Goal: Task Accomplishment & Management: Manage account settings

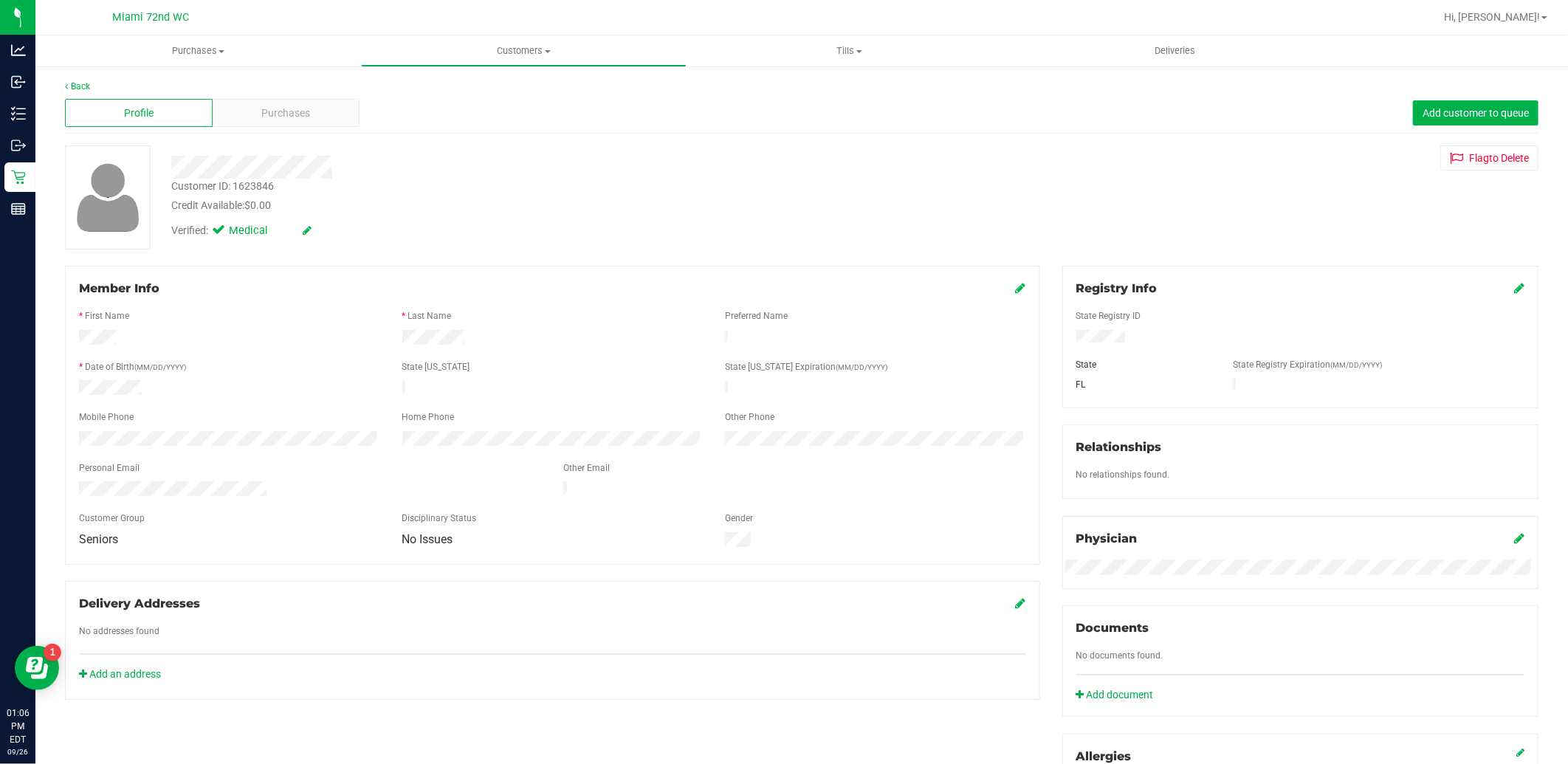
click at [21, 190] on div "Retail" at bounding box center [20, 177] width 31 height 30
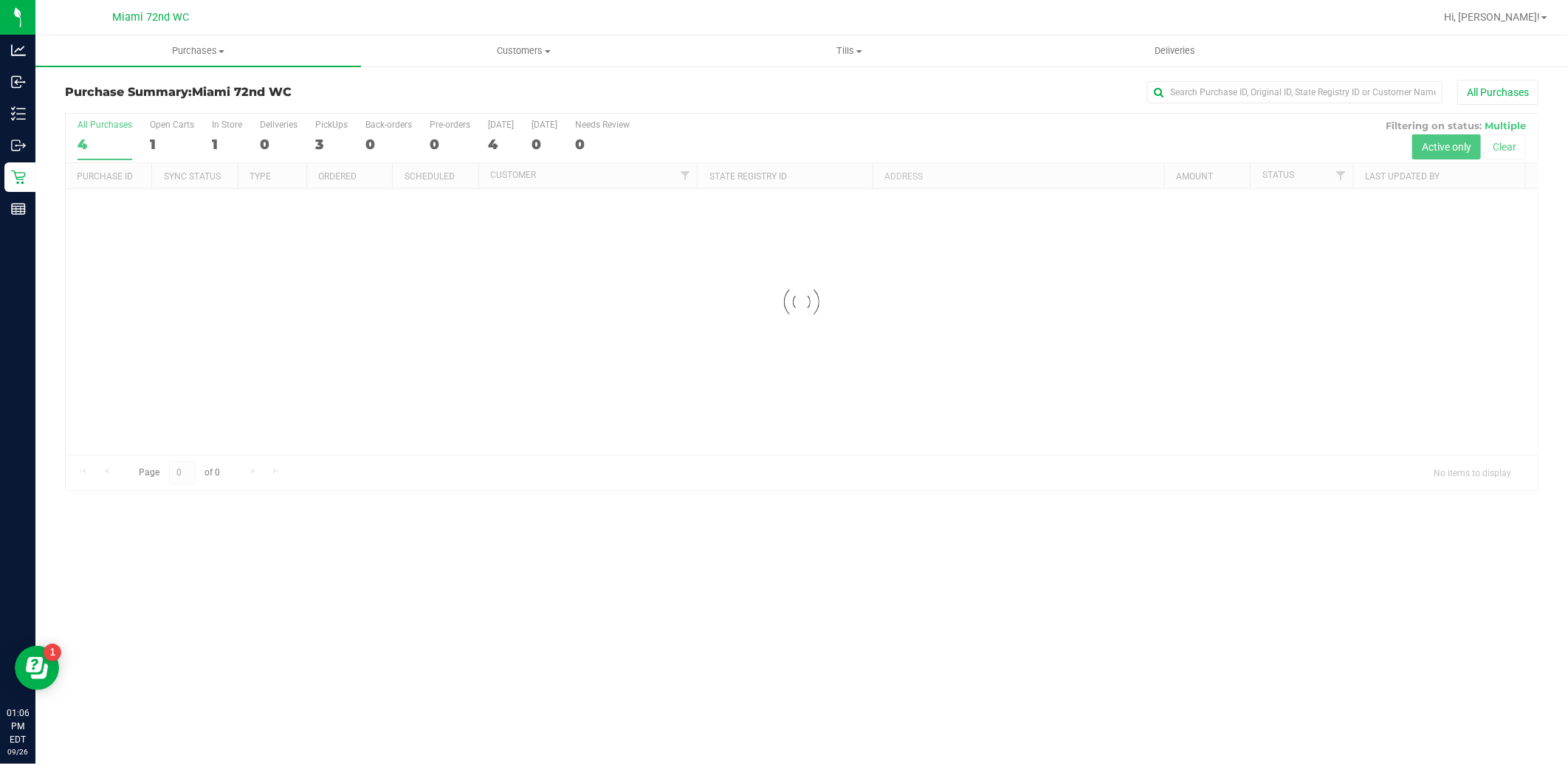
click at [879, 564] on div "Purchases Summary of purchases Fulfillment All purchases Customers All customer…" at bounding box center [801, 400] width 1532 height 729
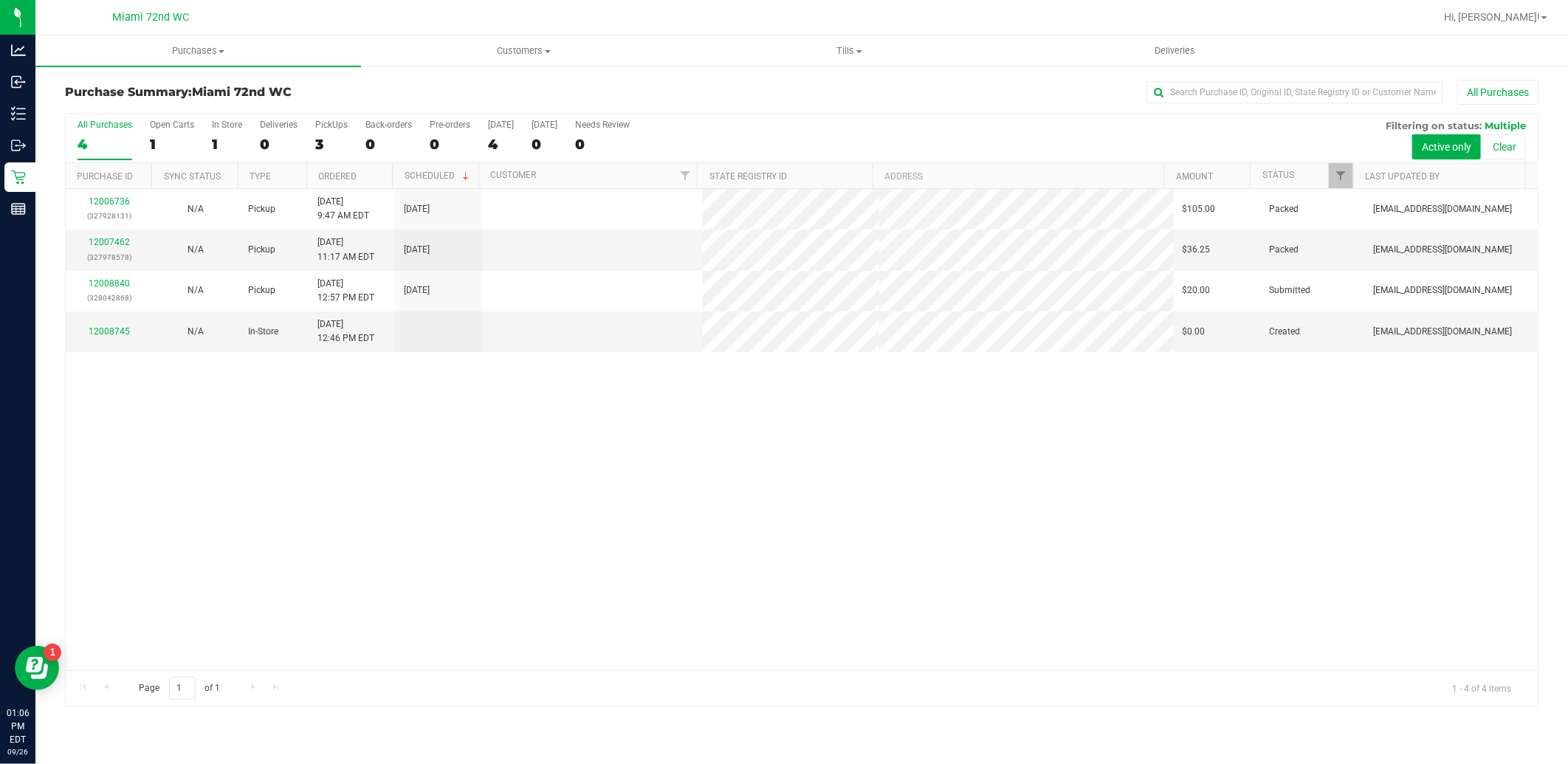
click at [814, 533] on div "12006736 (327928131) N/A Pickup [DATE] 9:47 AM EDT 9/26/2025 $105.00 Packed [EM…" at bounding box center [802, 429] width 1472 height 481
click at [688, 490] on div "12006736 (327928131) N/A Pickup [DATE] 9:47 AM EDT 9/26/2025 $105.00 Packed [EM…" at bounding box center [802, 429] width 1472 height 481
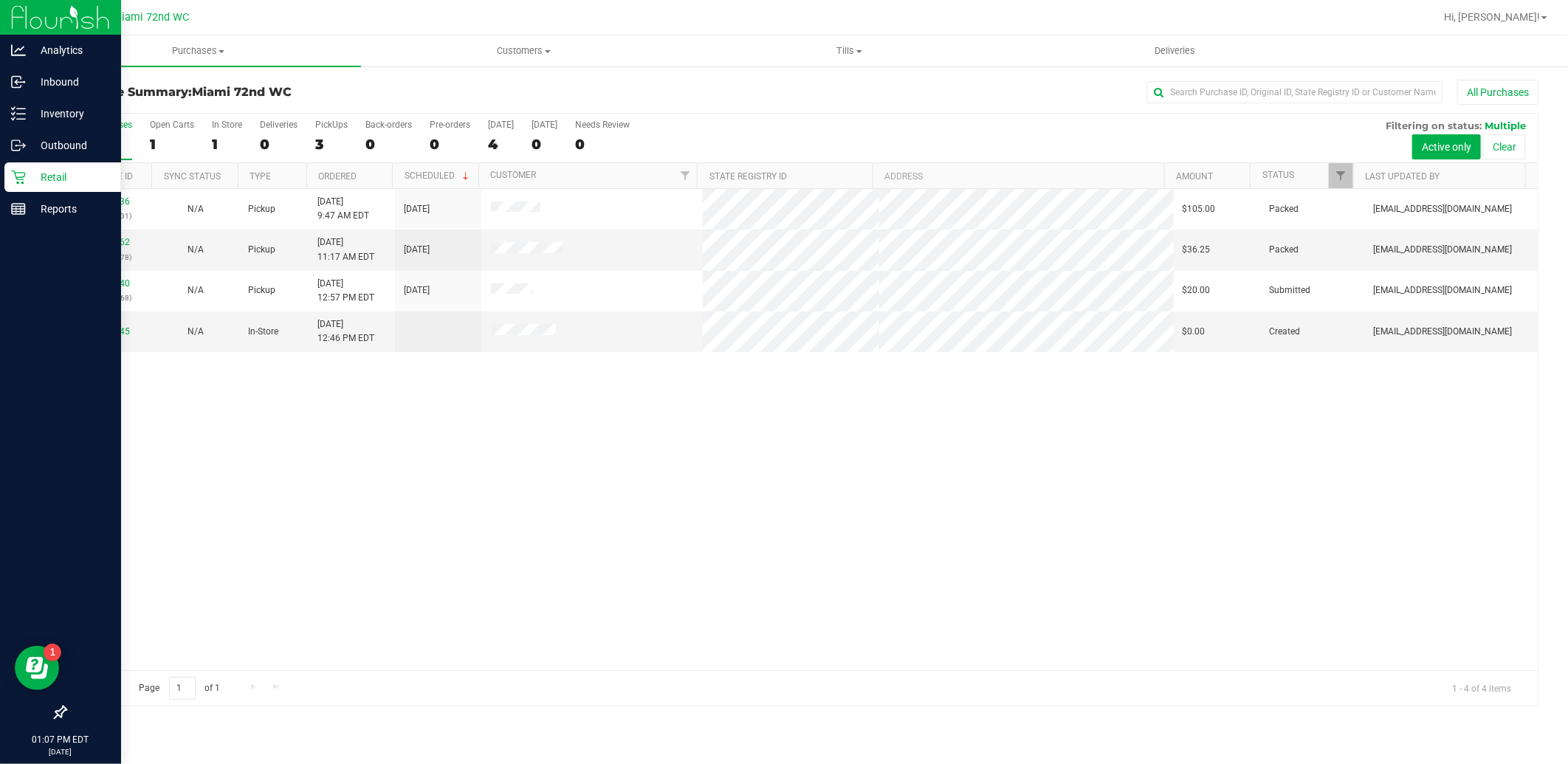
click at [19, 182] on icon at bounding box center [18, 177] width 14 height 14
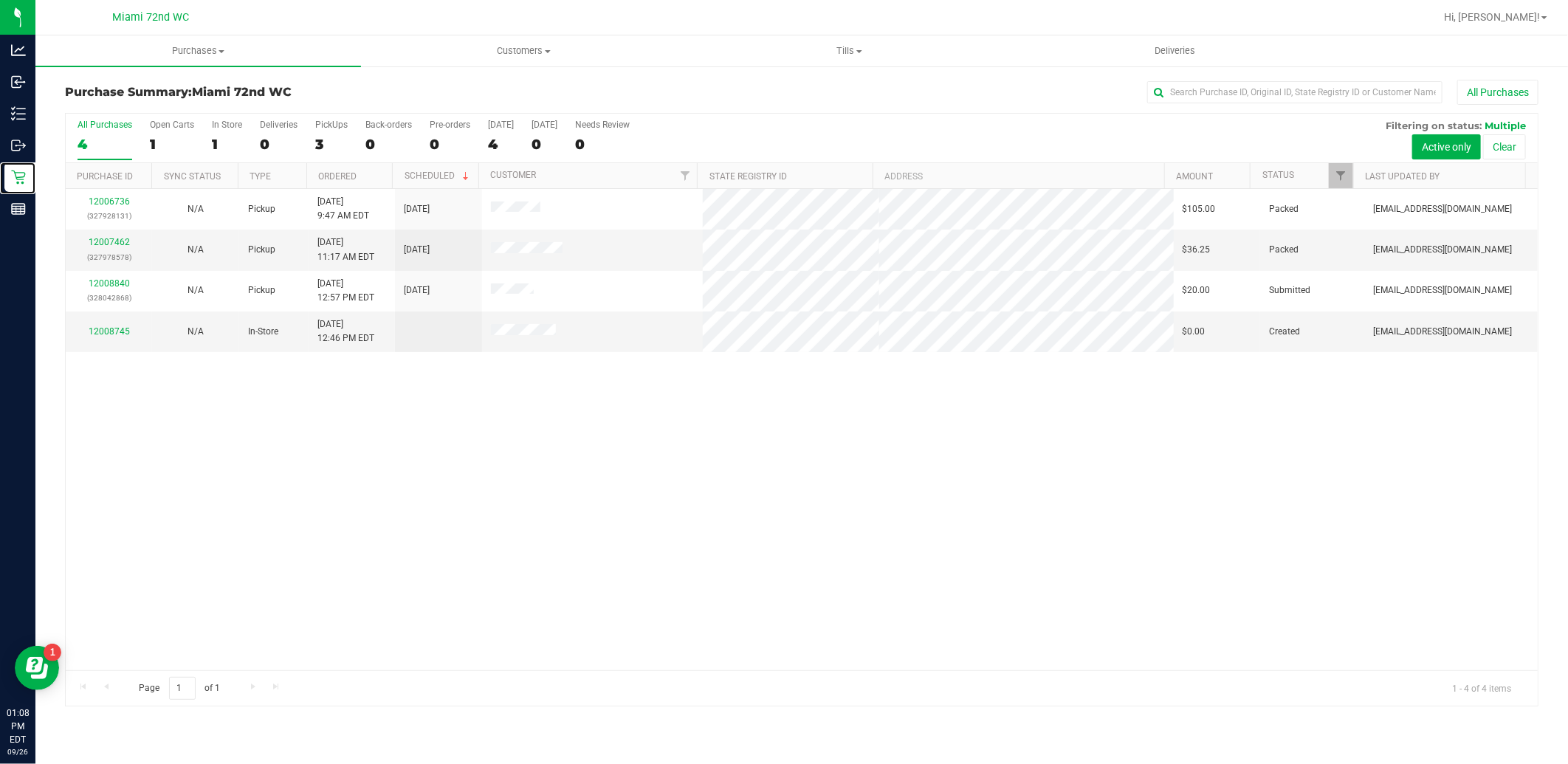
click at [645, 509] on div "12006736 (327928131) N/A Pickup [DATE] 9:47 AM EDT 9/26/2025 $105.00 Packed [EM…" at bounding box center [802, 429] width 1472 height 481
click at [98, 286] on link "12008840" at bounding box center [109, 283] width 41 height 10
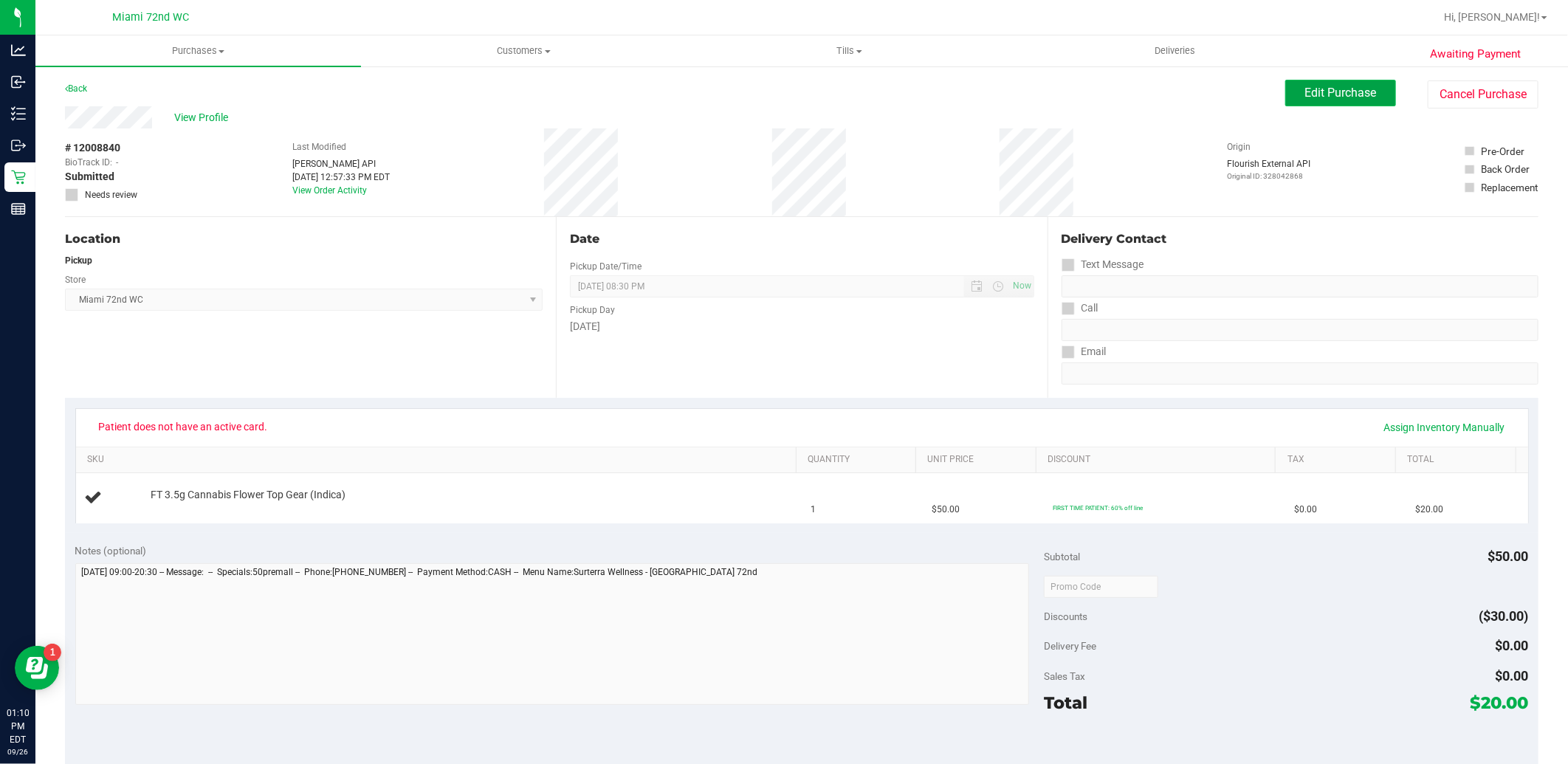
click at [1347, 96] on span "Edit Purchase" at bounding box center [1341, 93] width 72 height 14
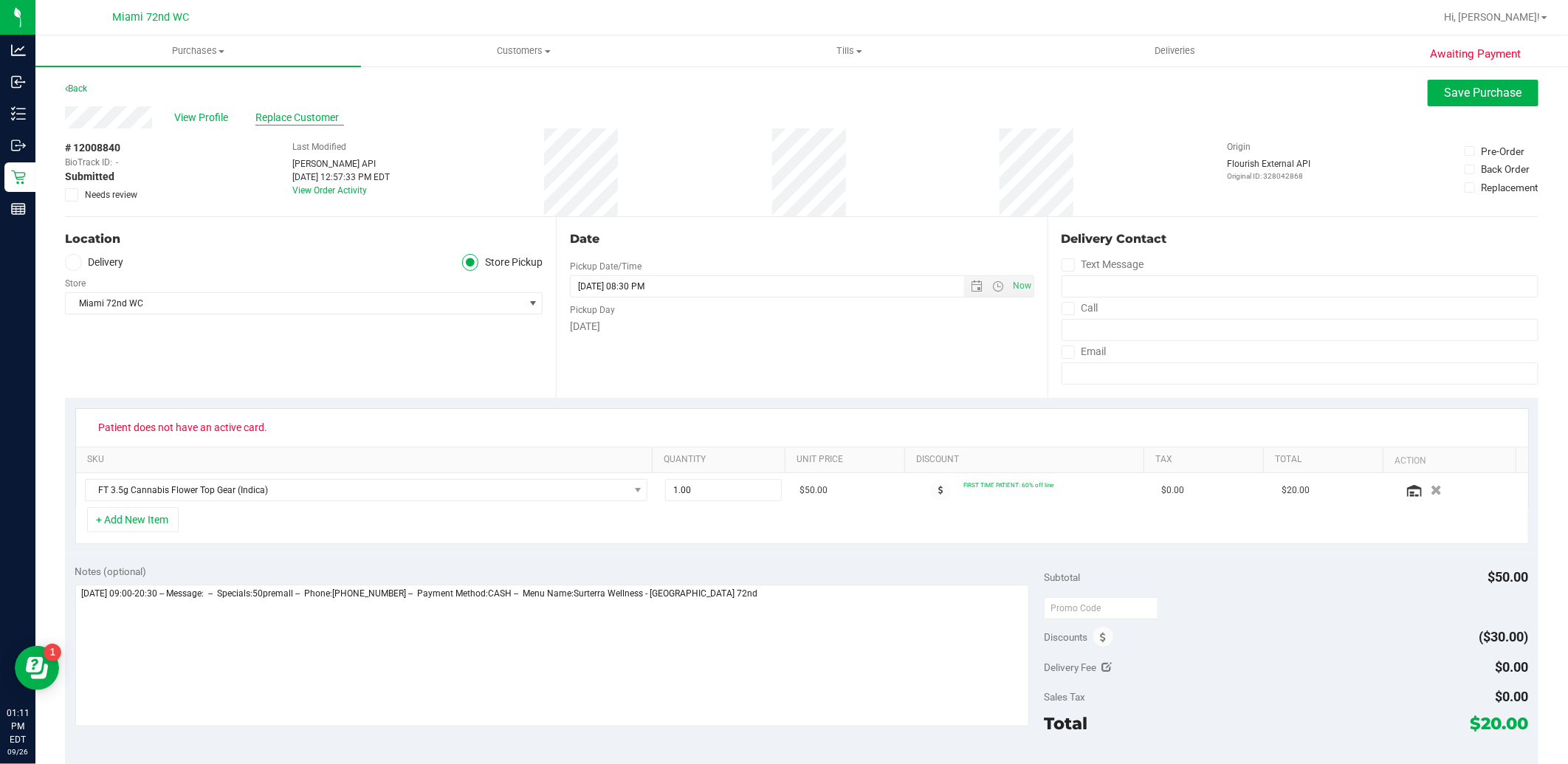
click at [314, 118] on span "Replace Customer" at bounding box center [300, 117] width 88 height 15
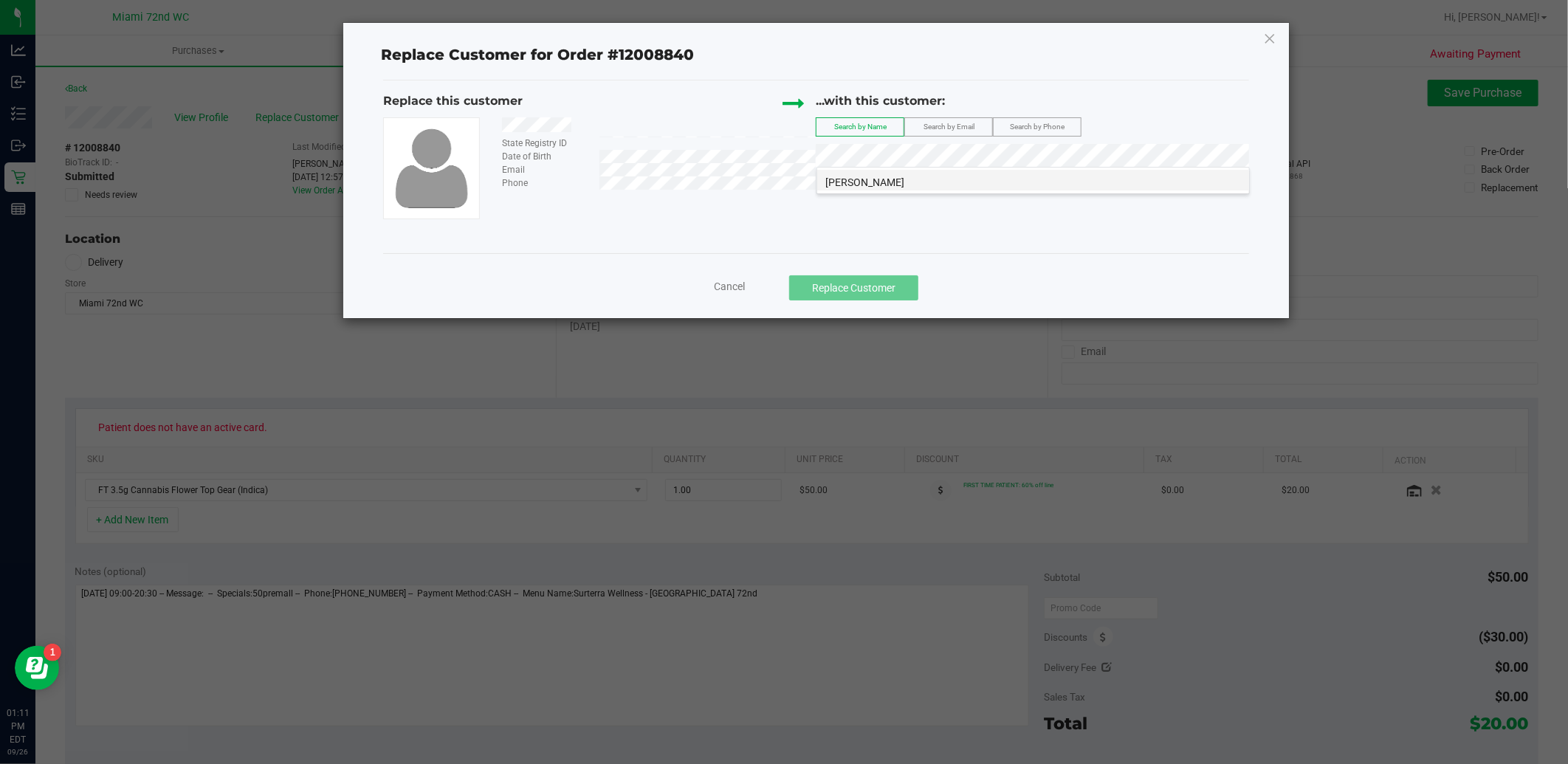
click at [1024, 187] on li "[PERSON_NAME]" at bounding box center [1033, 180] width 432 height 21
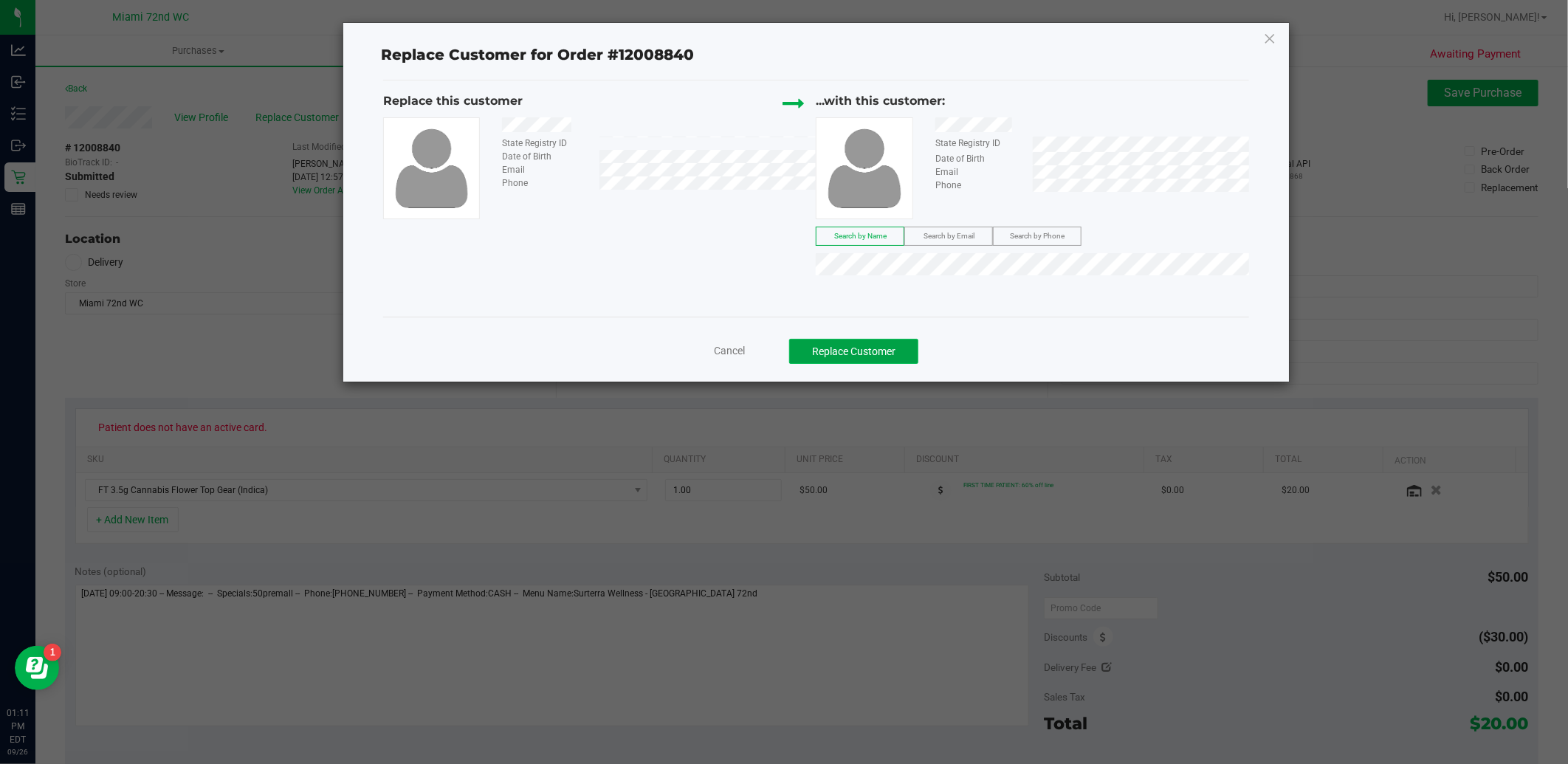
click at [902, 350] on button "Replace Customer" at bounding box center [854, 352] width 130 height 25
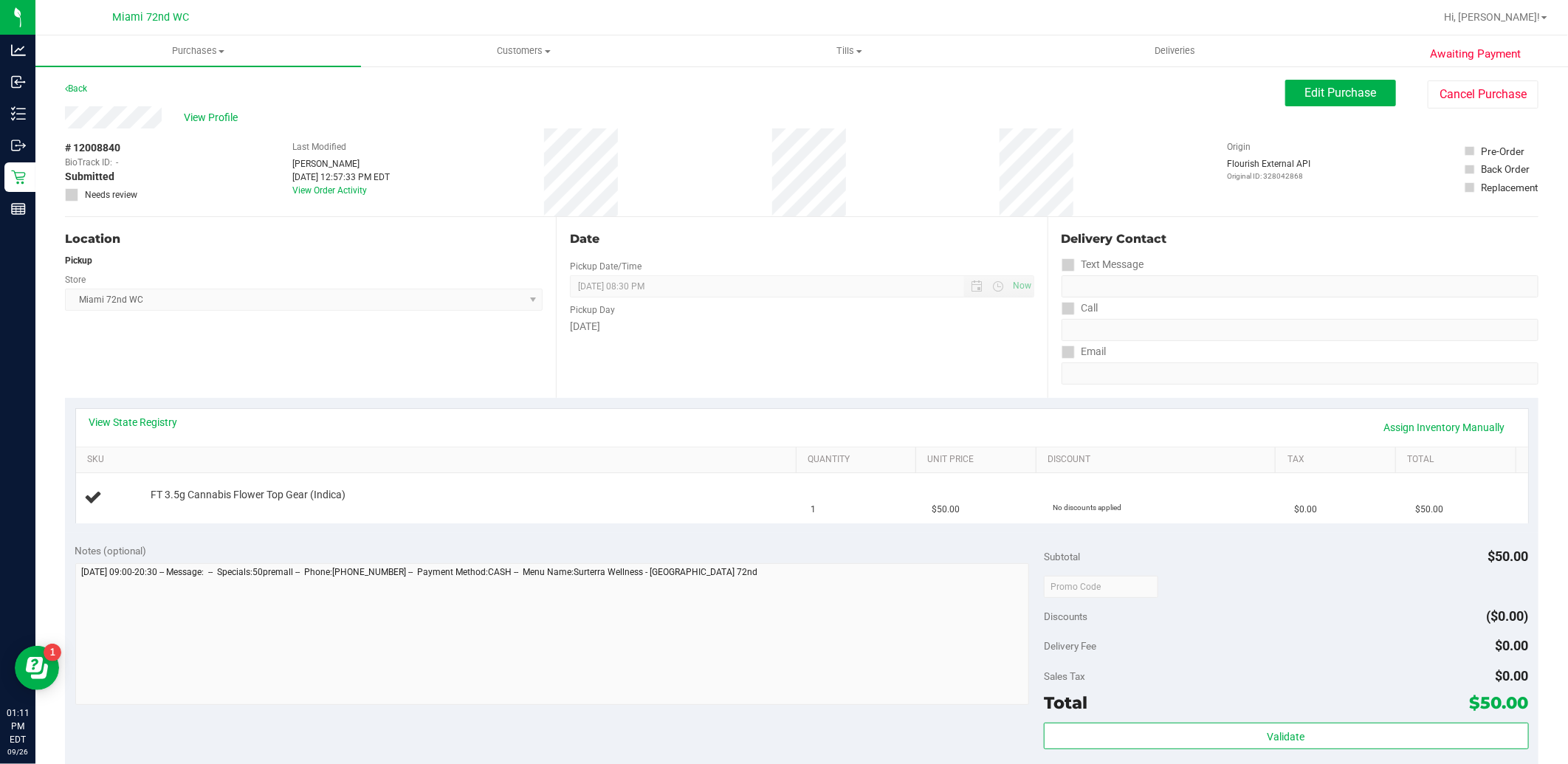
click at [385, 359] on div "Location Pickup Store [GEOGRAPHIC_DATA] 72nd WC Select Store [PERSON_NAME][GEOG…" at bounding box center [310, 307] width 491 height 181
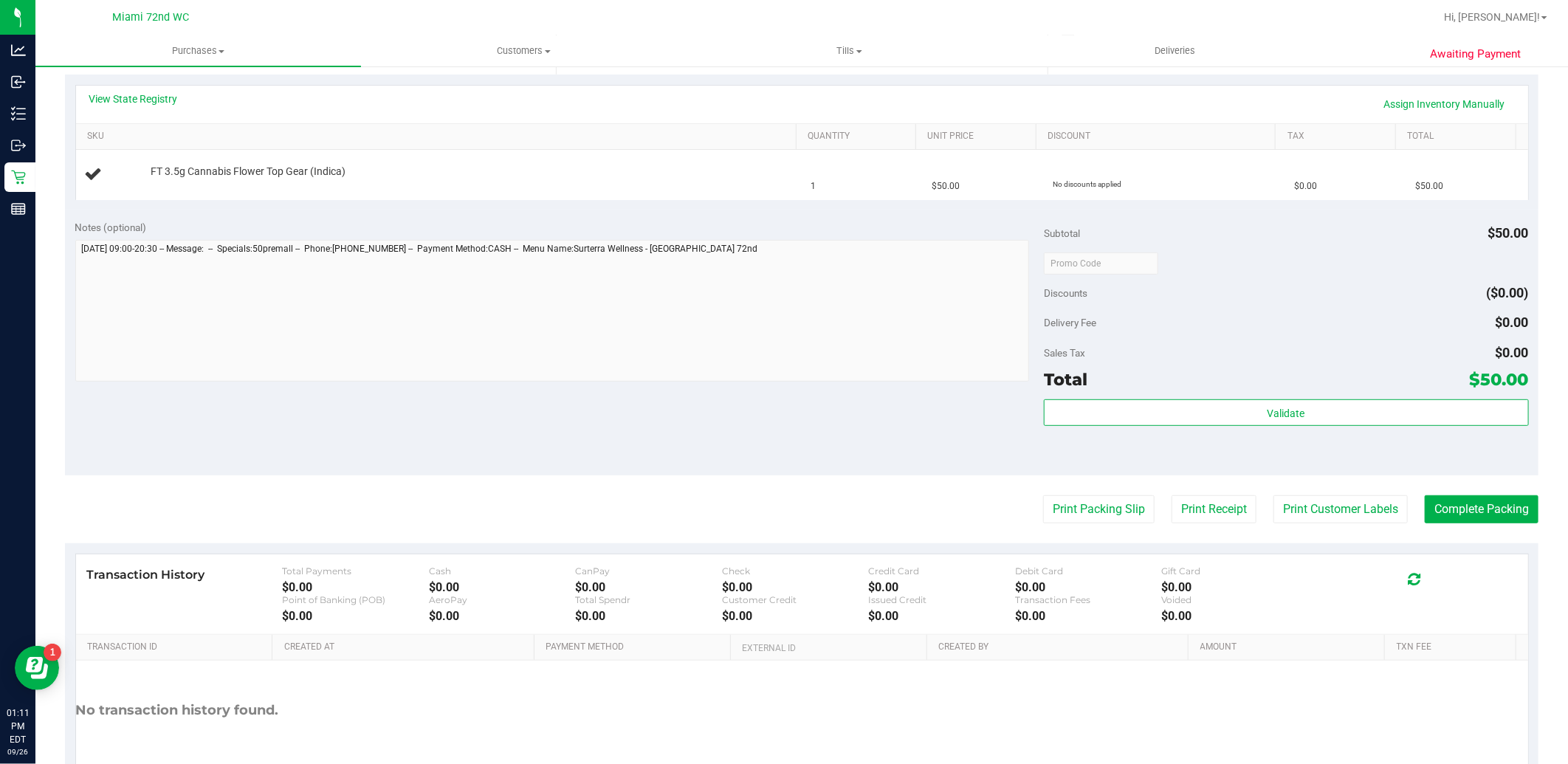
scroll to position [163, 0]
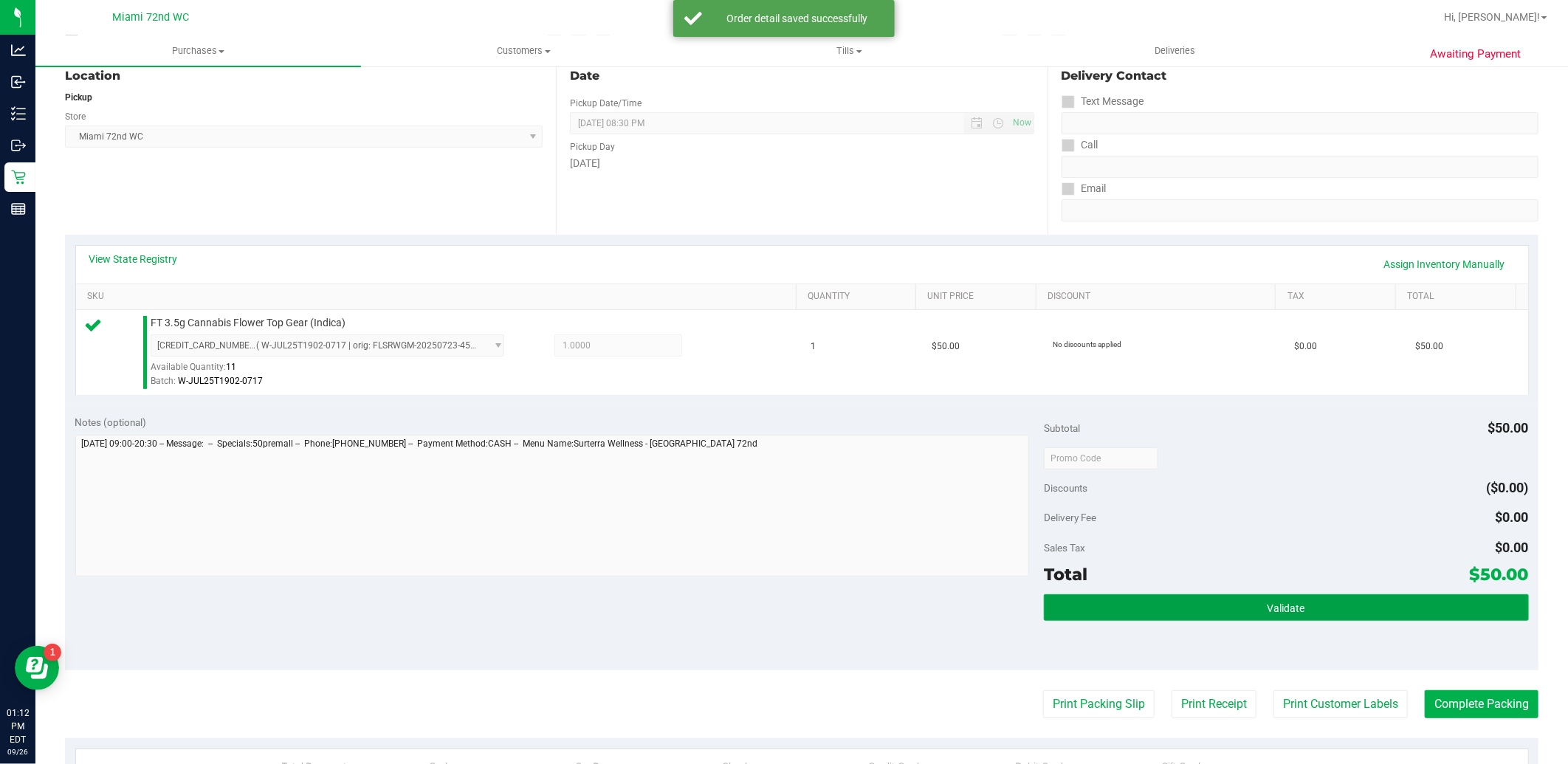
click at [1228, 615] on button "Validate" at bounding box center [1286, 607] width 484 height 27
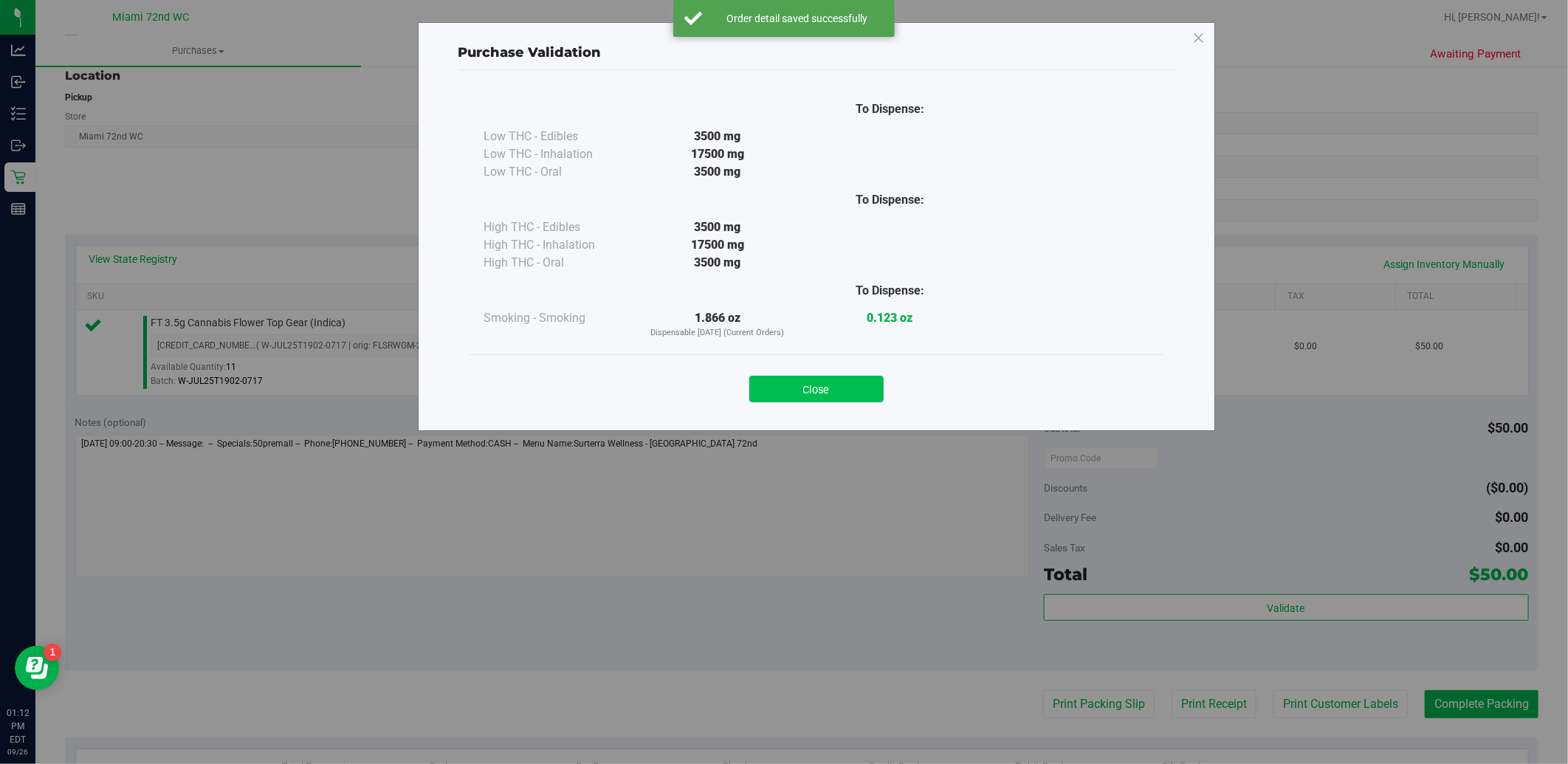
click at [839, 382] on button "Close" at bounding box center [816, 390] width 134 height 27
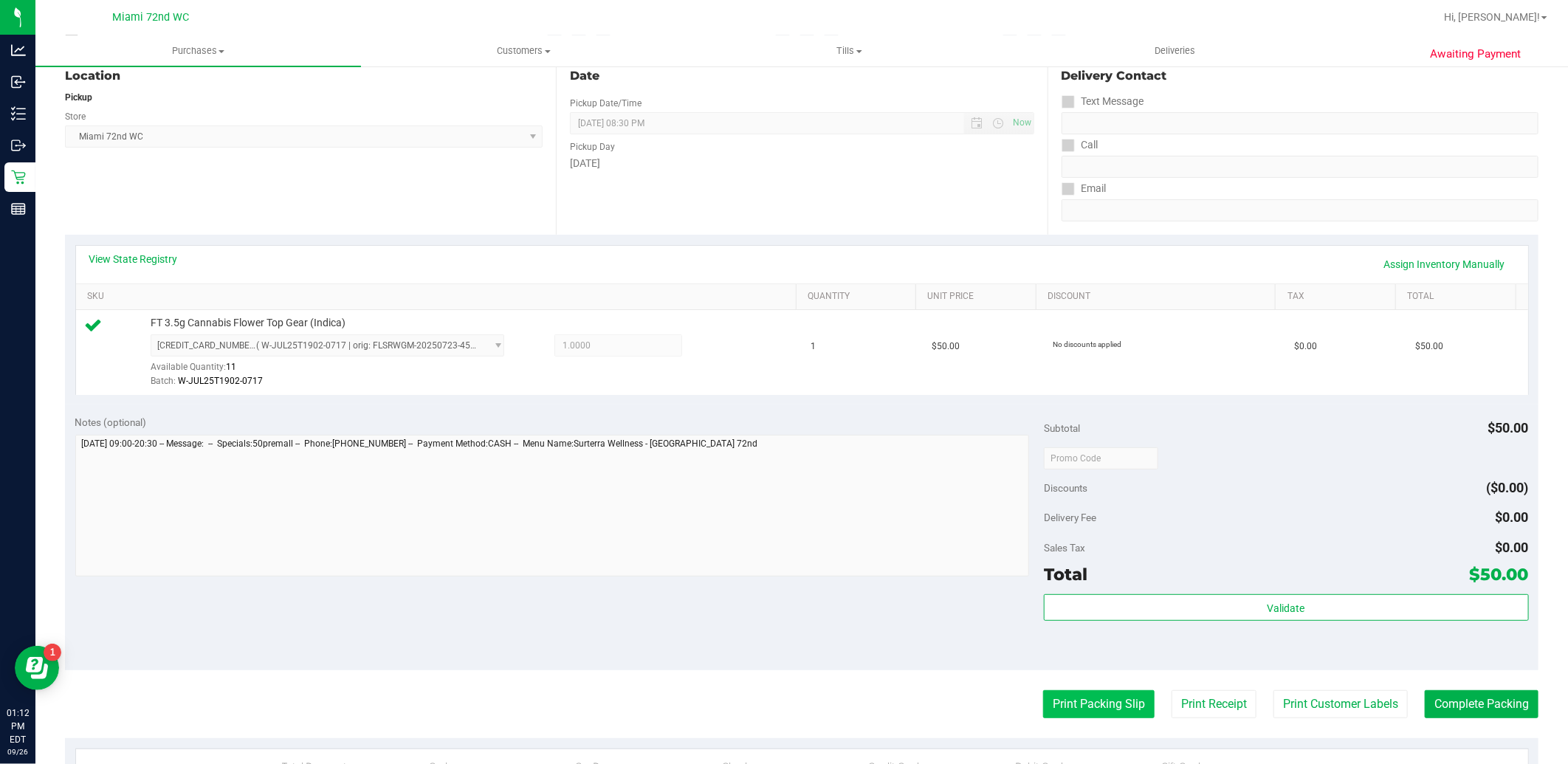
click at [1090, 706] on button "Print Packing Slip" at bounding box center [1098, 704] width 112 height 28
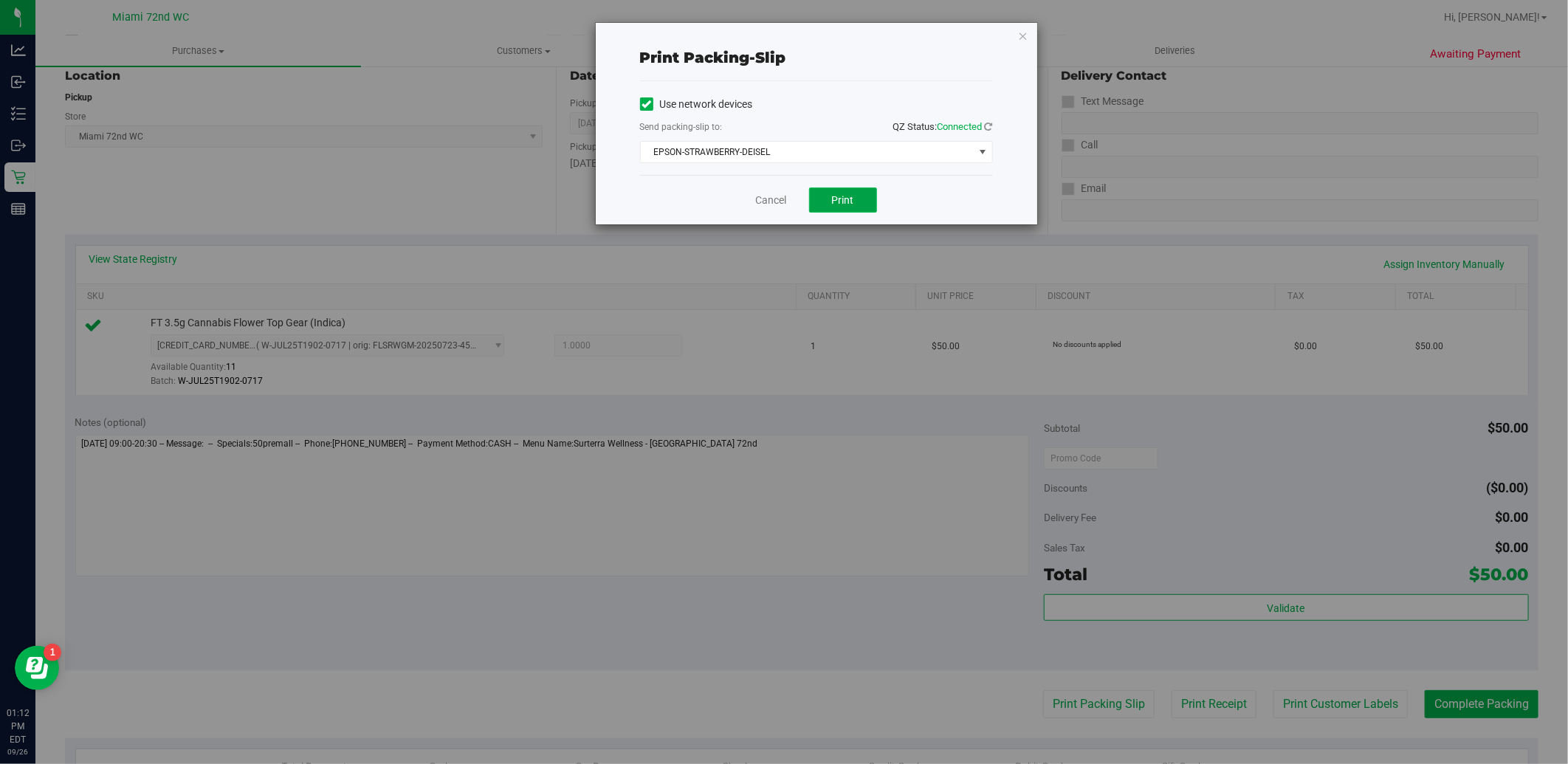
click at [855, 200] on button "Print" at bounding box center [842, 200] width 67 height 25
click at [757, 201] on link "Cancel" at bounding box center [771, 200] width 31 height 15
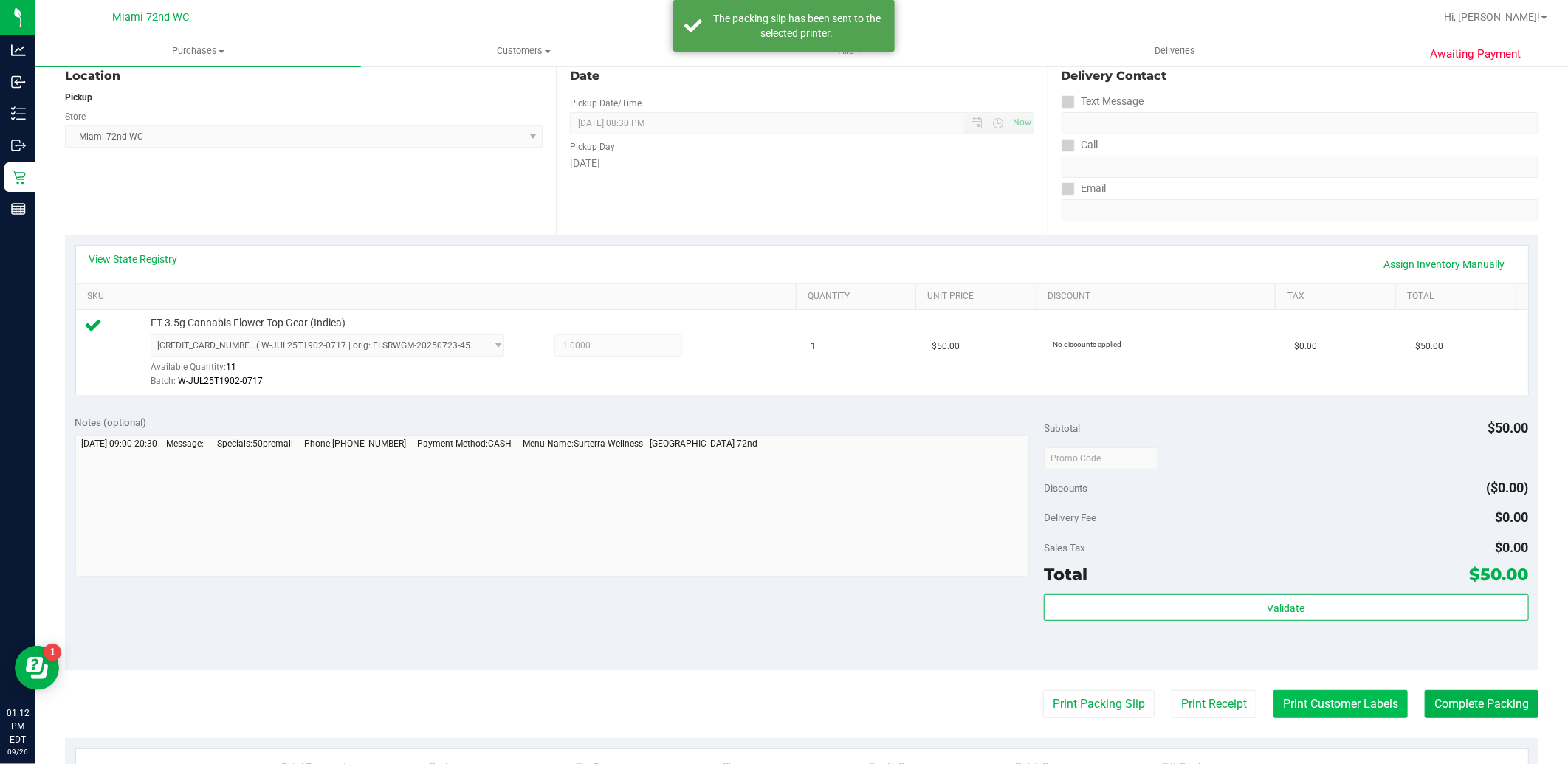
click at [1327, 702] on button "Print Customer Labels" at bounding box center [1340, 704] width 134 height 28
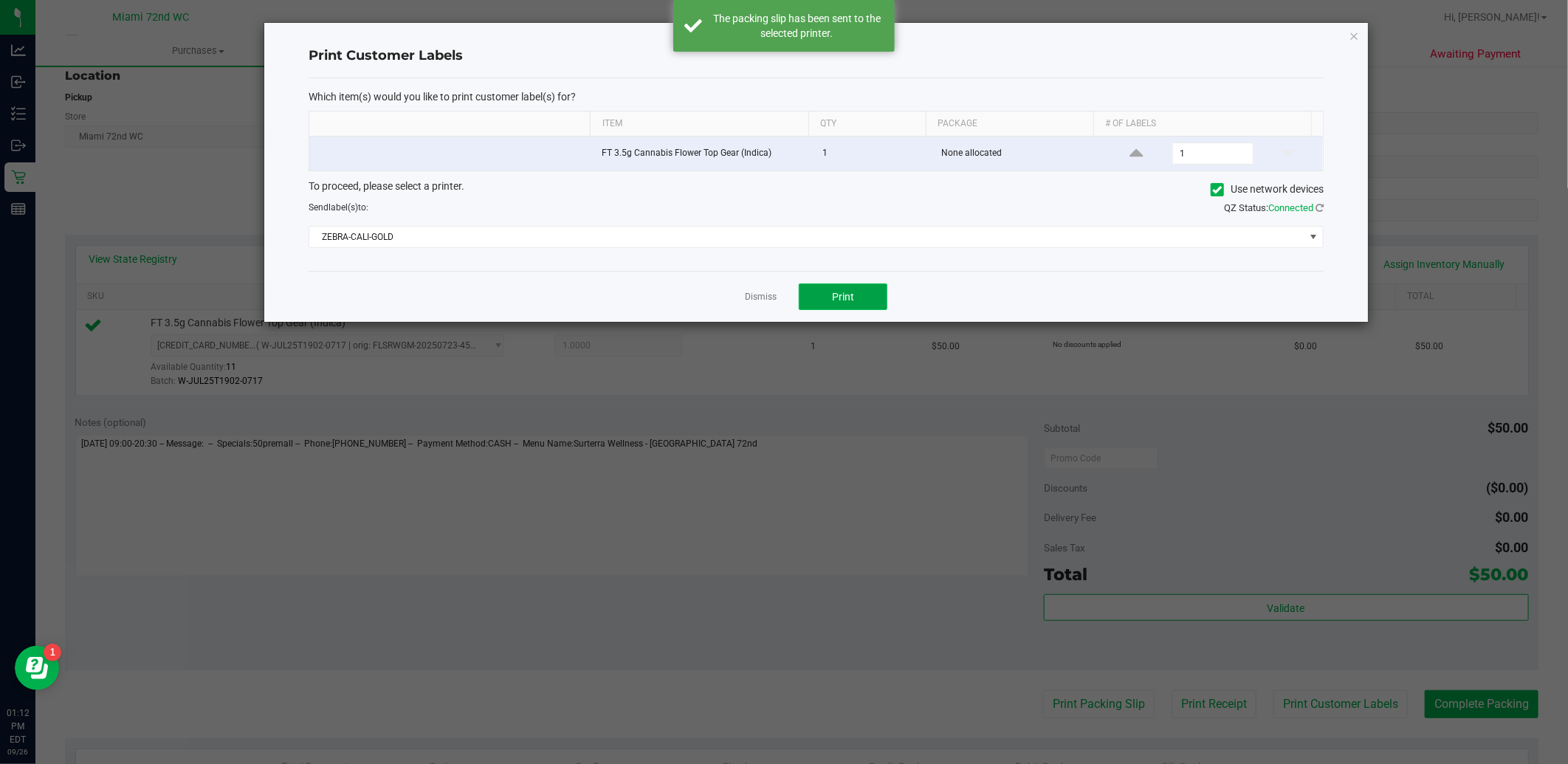
click at [872, 288] on button "Print" at bounding box center [843, 297] width 88 height 27
click at [827, 245] on span "ZEBRA-CALI-GOLD" at bounding box center [807, 237] width 995 height 21
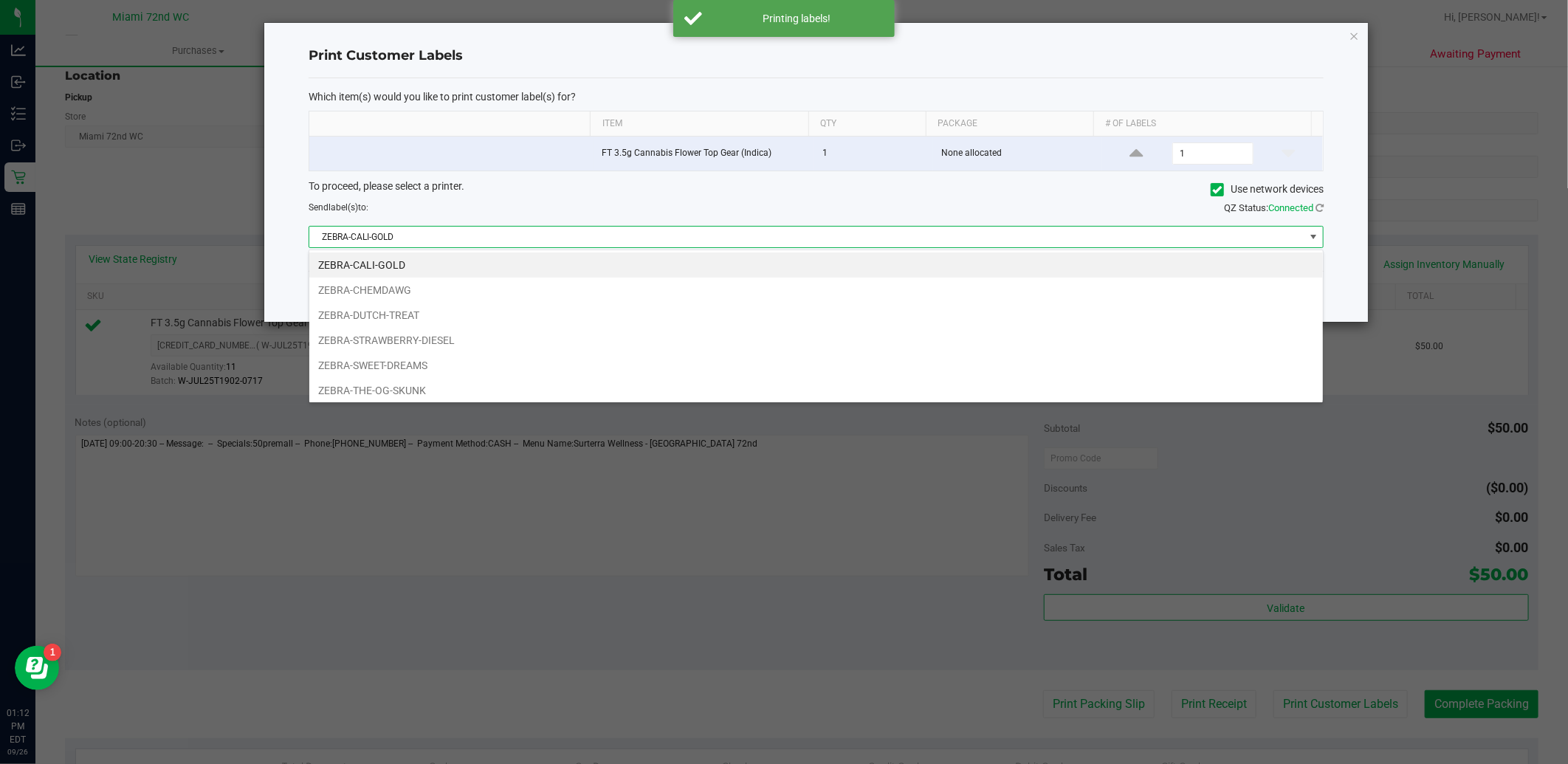
scroll to position [22, 1015]
click at [607, 340] on li "ZEBRA-STRAWBERRY-DIESEL" at bounding box center [816, 340] width 1014 height 25
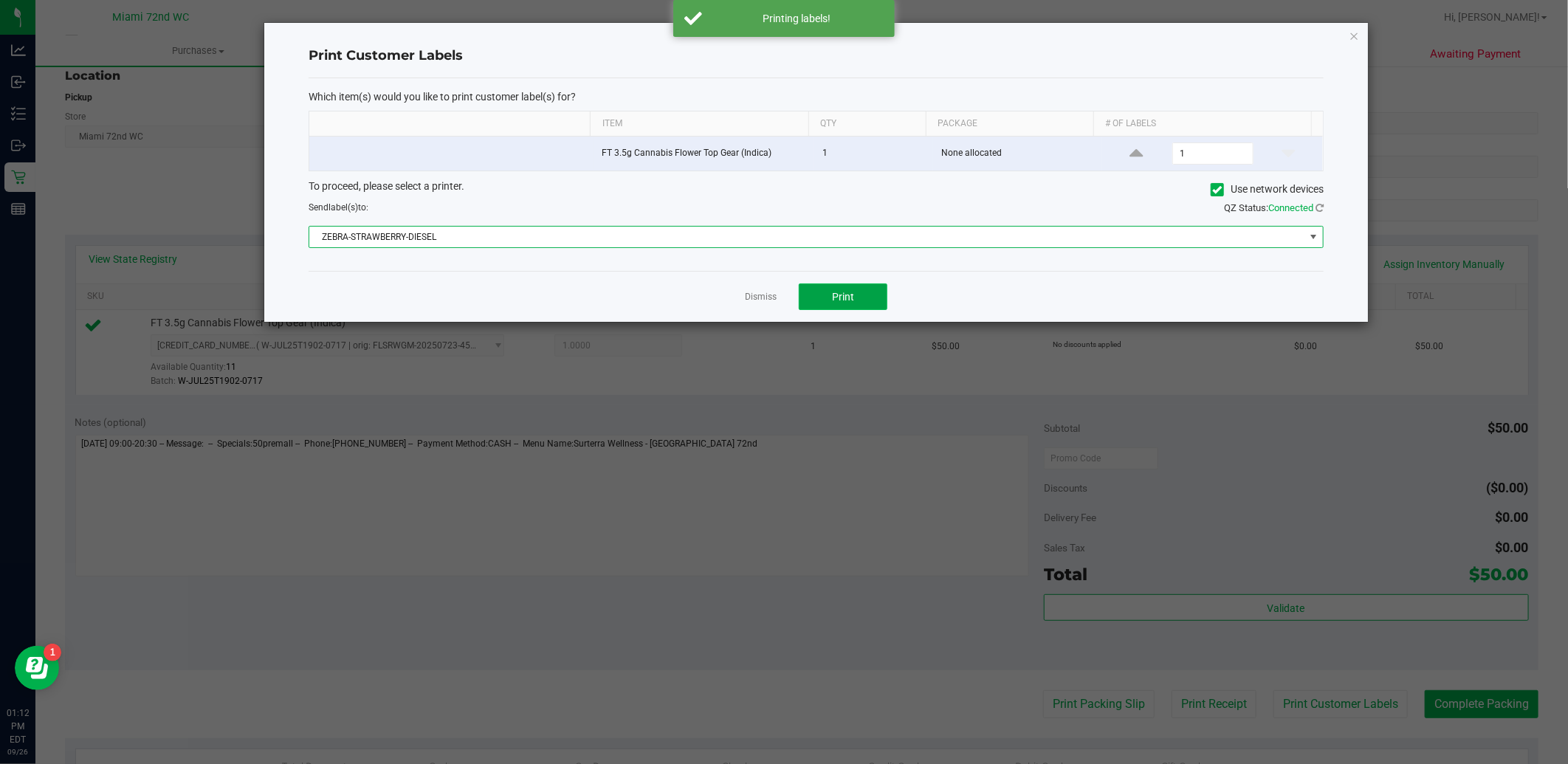
click at [834, 302] on span "Print" at bounding box center [843, 296] width 22 height 12
click at [762, 301] on link "Dismiss" at bounding box center [760, 297] width 31 height 13
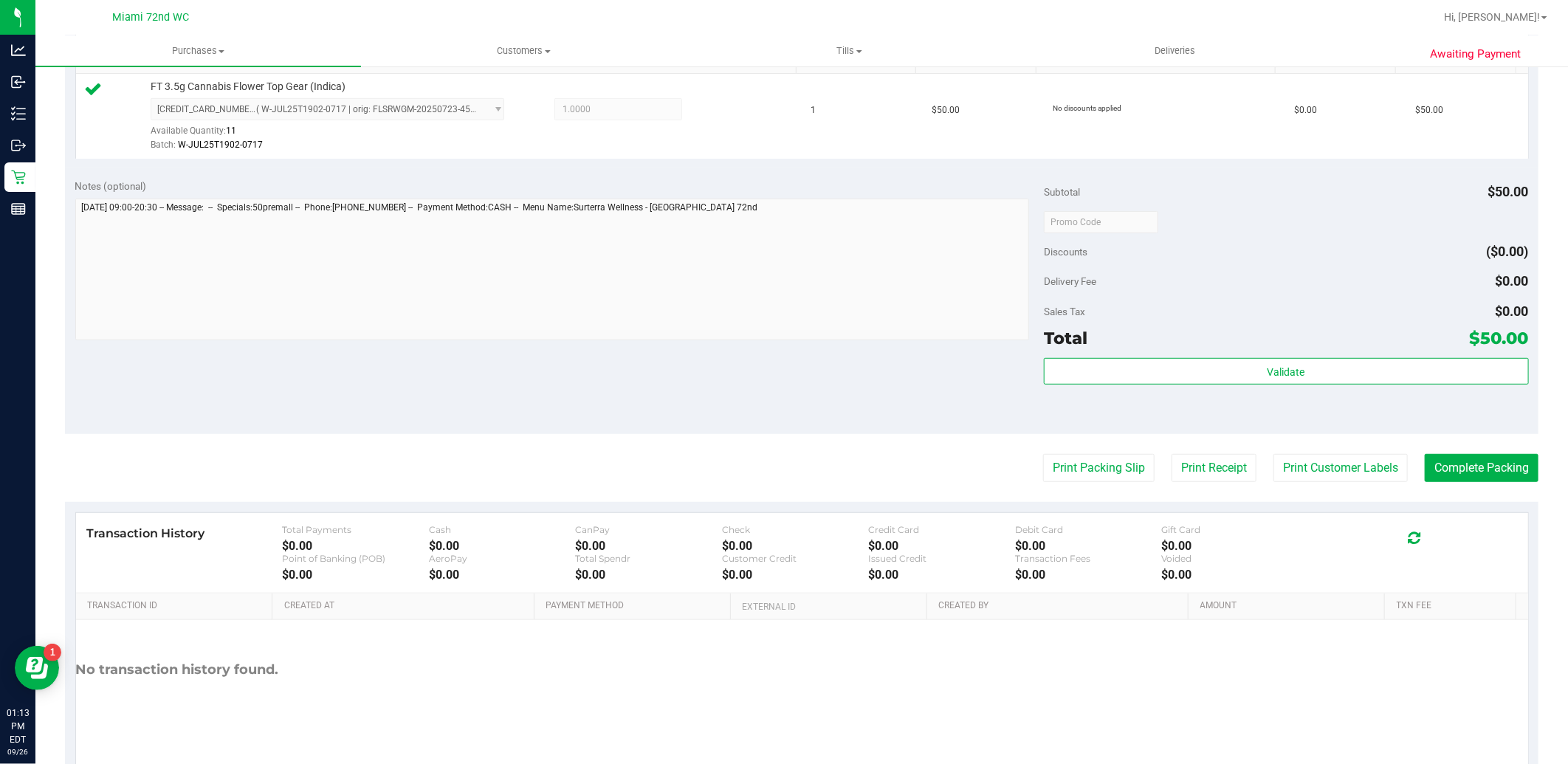
scroll to position [444, 0]
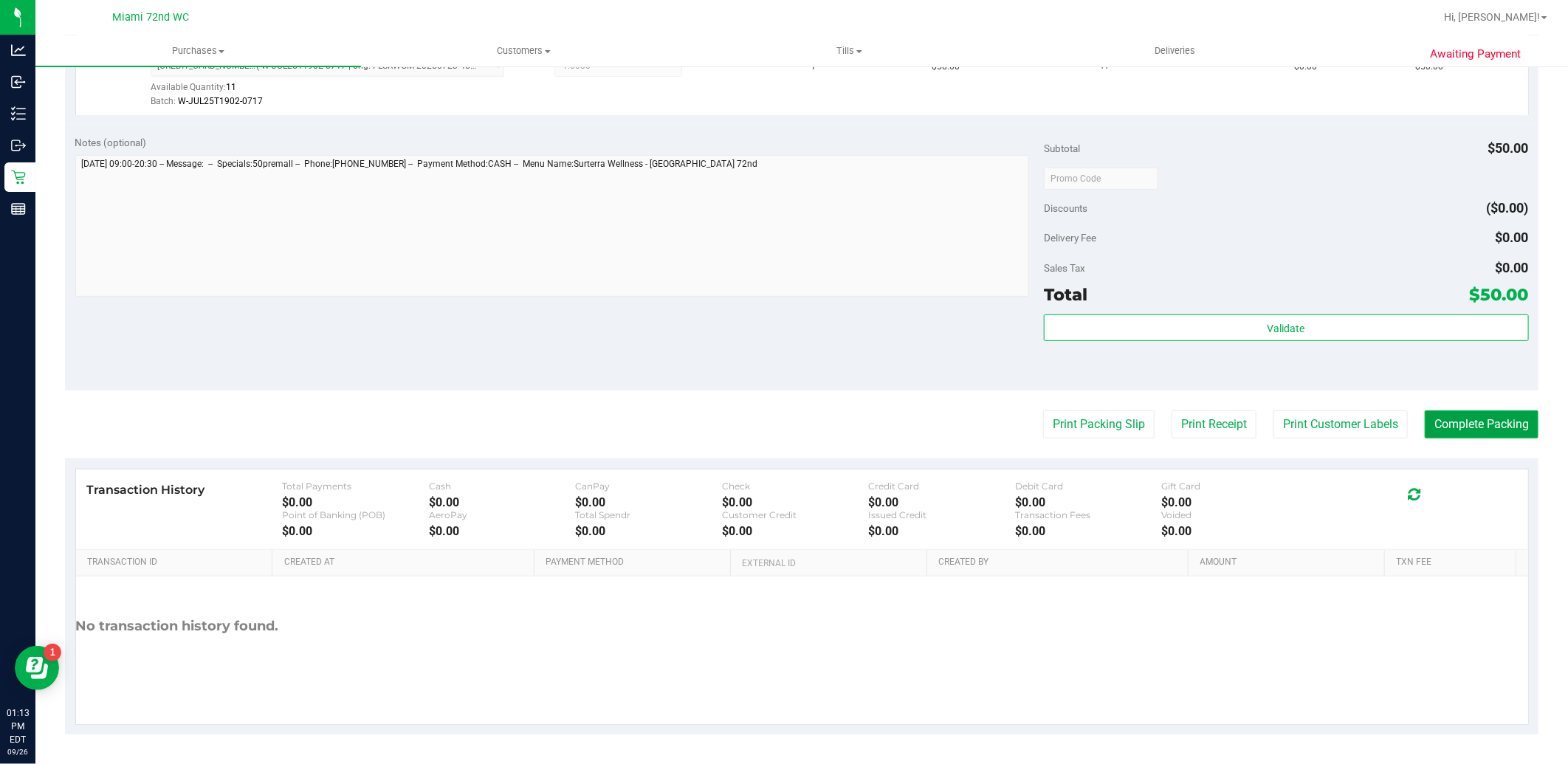
click at [1479, 421] on button "Complete Packing" at bounding box center [1482, 424] width 113 height 28
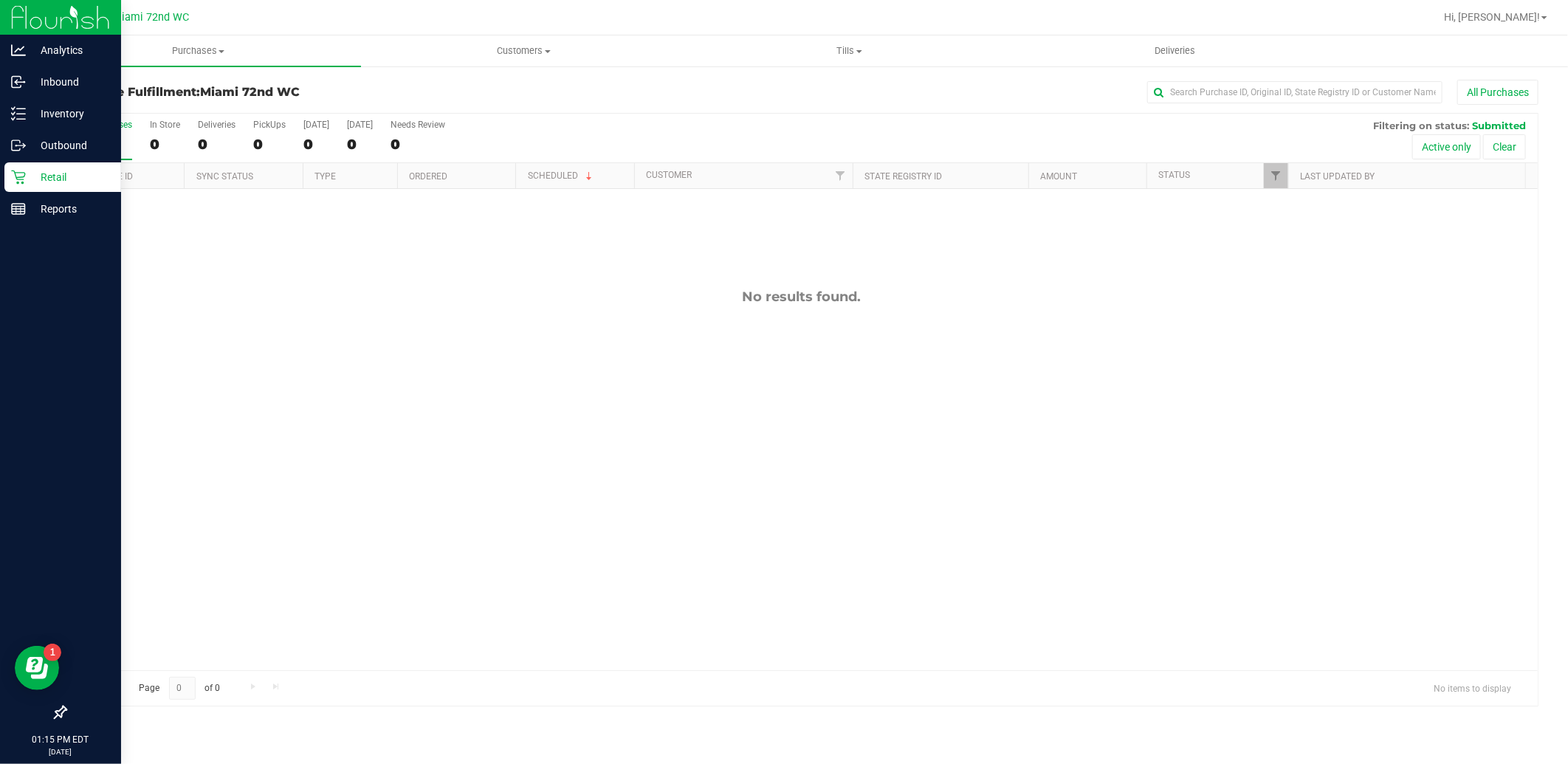
click at [21, 181] on icon at bounding box center [18, 177] width 14 height 14
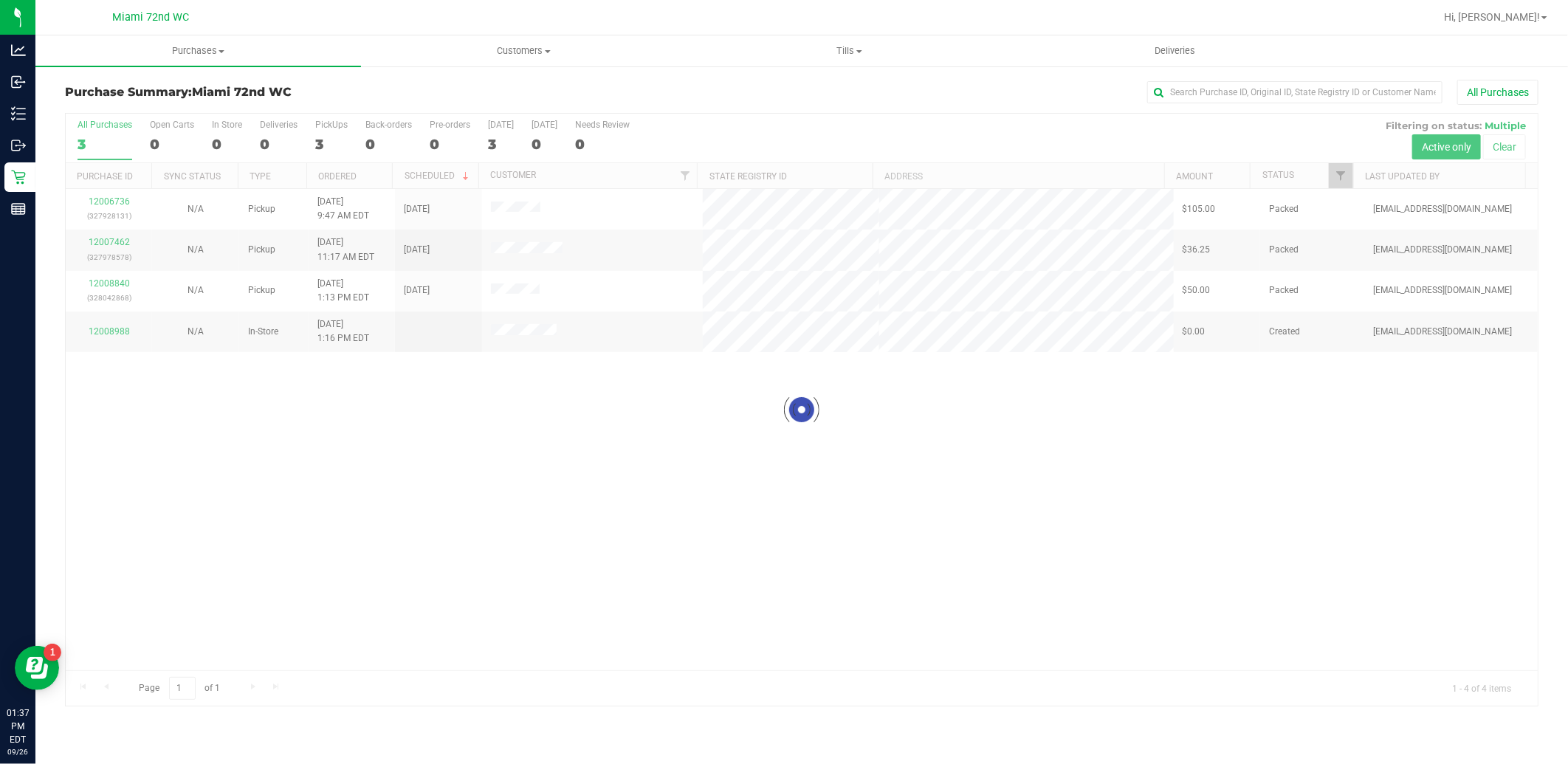
click at [1059, 509] on div at bounding box center [802, 409] width 1472 height 592
click at [5, 172] on div "Retail" at bounding box center [20, 177] width 31 height 30
click at [1115, 499] on div "12006736 (327928131) N/A Pickup [DATE] 9:47 AM EDT 9/26/2025 $105.00 Packed [EM…" at bounding box center [802, 429] width 1472 height 481
